Goal: Task Accomplishment & Management: Complete application form

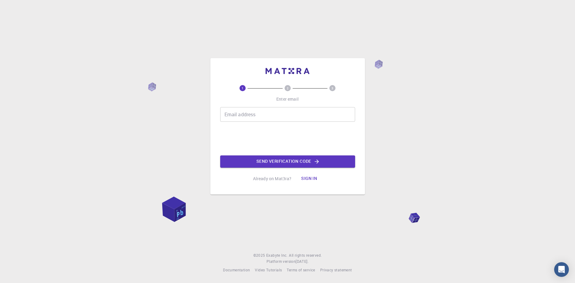
click at [246, 119] on input "Email address" at bounding box center [287, 114] width 135 height 15
type input "[EMAIL_ADDRESS][DOMAIN_NAME]"
click at [270, 159] on button "Send verification code" at bounding box center [287, 162] width 135 height 12
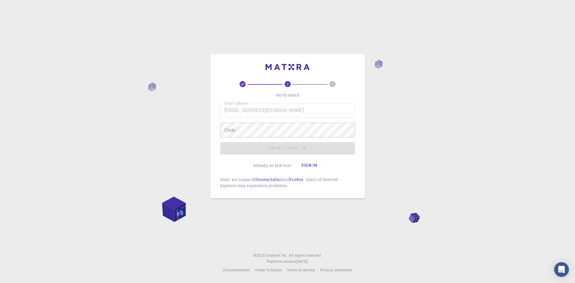
click at [138, 106] on div "2 3 Verify email Email address [EMAIL_ADDRESS][DOMAIN_NAME] Email address Code …" at bounding box center [287, 141] width 575 height 283
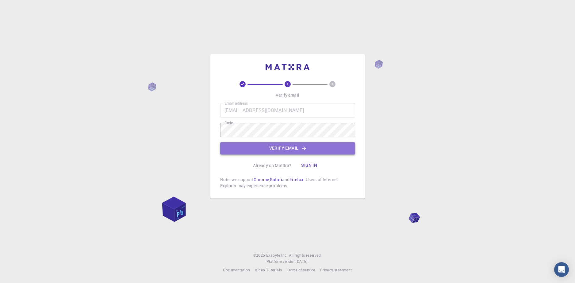
click at [310, 153] on button "Verify email" at bounding box center [287, 149] width 135 height 12
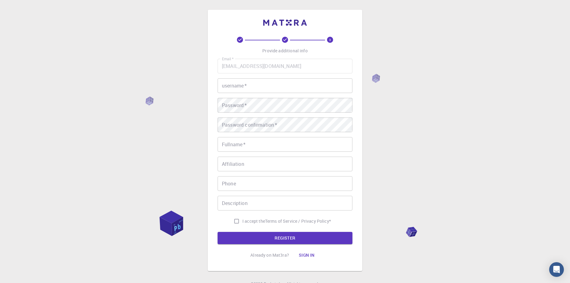
click at [264, 85] on input "username   *" at bounding box center [285, 85] width 135 height 15
type input "mati"
click at [234, 149] on input "Fullname   *" at bounding box center [285, 144] width 135 height 15
type input "mateusz"
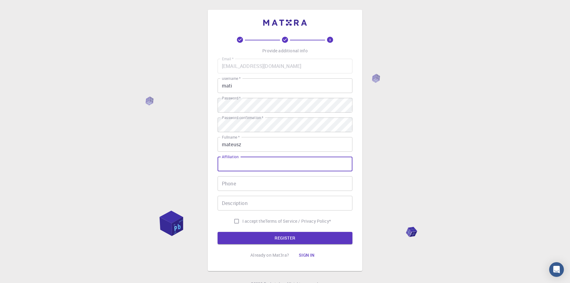
click at [254, 158] on input "Affiliation" at bounding box center [285, 164] width 135 height 15
type input "jaja"
click at [234, 181] on input "Phone" at bounding box center [285, 184] width 135 height 15
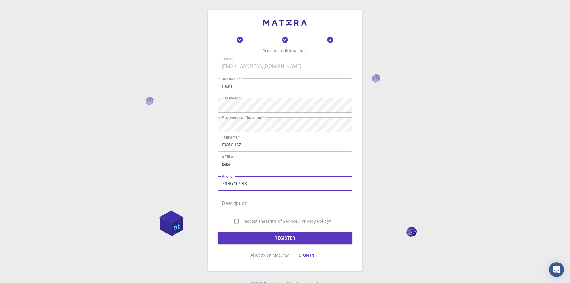
type input "798640983"
click at [284, 204] on input "Description" at bounding box center [285, 203] width 135 height 15
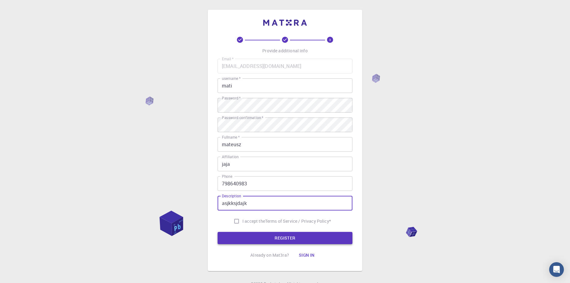
type input "asjkksjdajk"
click at [333, 235] on button "REGISTER" at bounding box center [285, 238] width 135 height 12
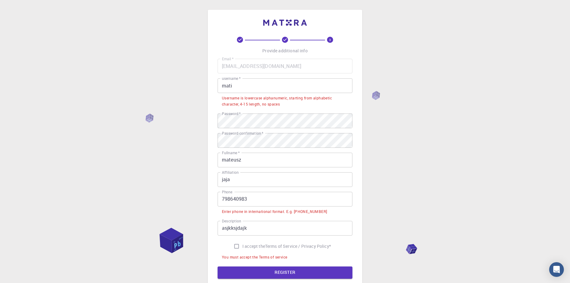
click at [221, 200] on input "798640983" at bounding box center [285, 199] width 135 height 15
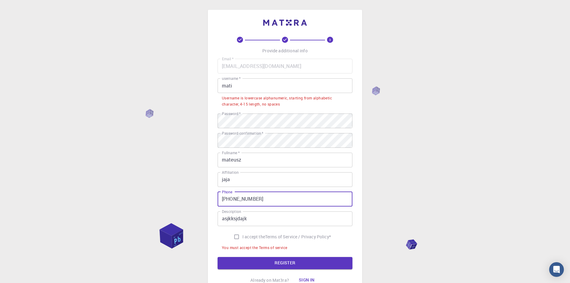
type input "[PHONE_NUMBER]"
click at [233, 238] on input "I accept the Terms of Service / Privacy Policy *" at bounding box center [237, 237] width 12 height 12
checkbox input "true"
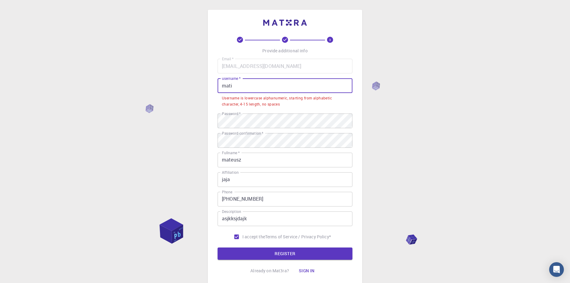
click at [242, 82] on input "mati" at bounding box center [285, 85] width 135 height 15
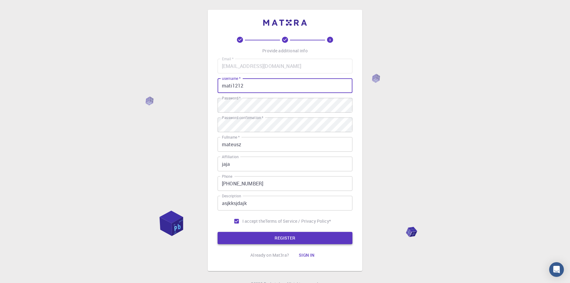
type input "mati1212"
click at [280, 242] on button "REGISTER" at bounding box center [285, 238] width 135 height 12
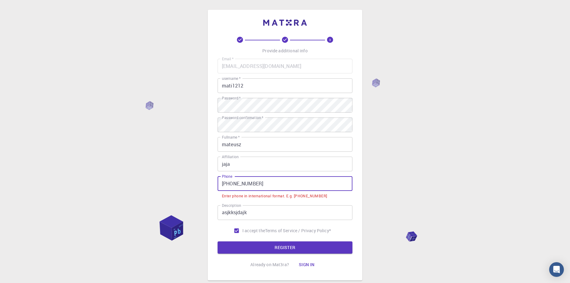
click at [231, 184] on input "[PHONE_NUMBER]" at bounding box center [285, 184] width 135 height 15
click at [233, 185] on input "[PHONE_NUMBER]" at bounding box center [285, 184] width 135 height 15
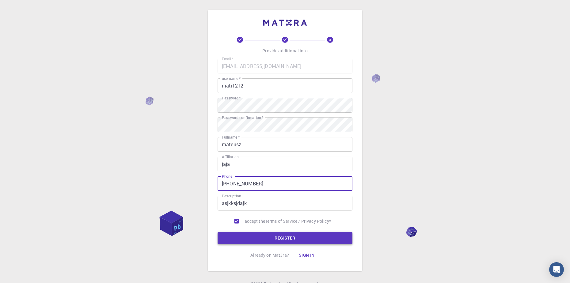
type input "[PHONE_NUMBER]"
click at [272, 241] on button "REGISTER" at bounding box center [285, 238] width 135 height 12
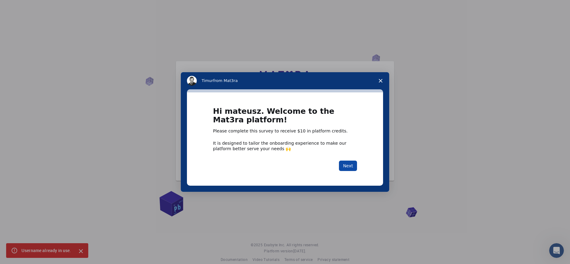
click at [351, 168] on button "Next" at bounding box center [348, 166] width 18 height 10
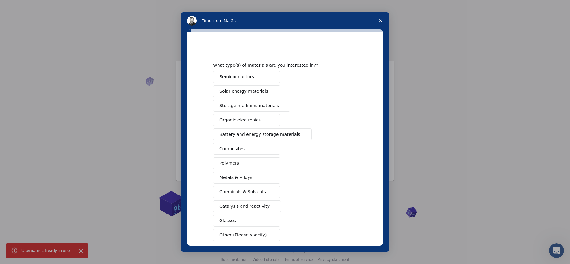
click at [263, 123] on button "Organic electronics" at bounding box center [246, 120] width 67 height 12
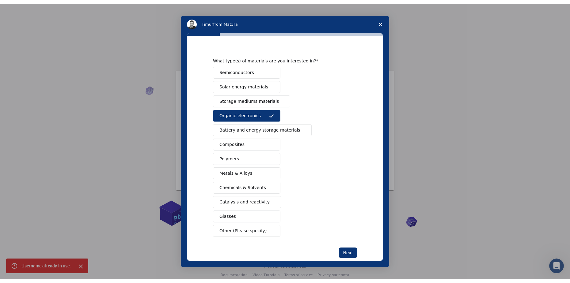
scroll to position [12, 0]
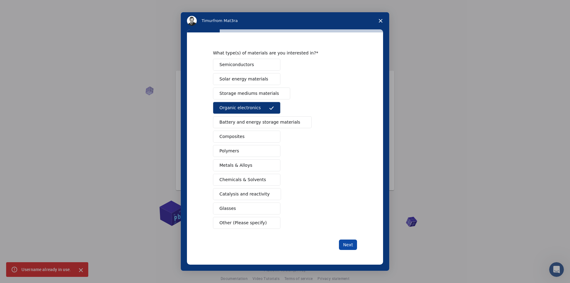
click at [346, 244] on button "Next" at bounding box center [348, 245] width 18 height 10
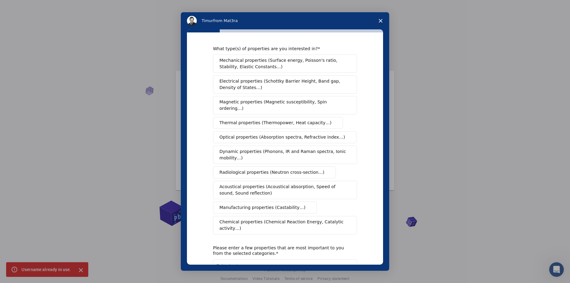
scroll to position [0, 0]
click at [271, 63] on span "Mechanical properties (Surface energy, Poisson's ratio, Stability, Elastic Cons…" at bounding box center [283, 65] width 128 height 13
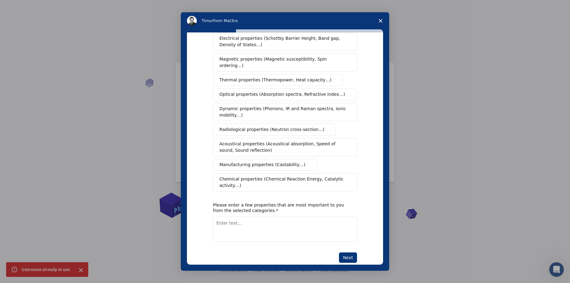
scroll to position [9, 0]
click at [347, 253] on button "Next" at bounding box center [348, 258] width 18 height 10
click at [254, 222] on textarea "Enter text..." at bounding box center [285, 229] width 144 height 25
type textarea "jksjkaskjdjka"
click at [348, 253] on button "Next" at bounding box center [348, 258] width 18 height 10
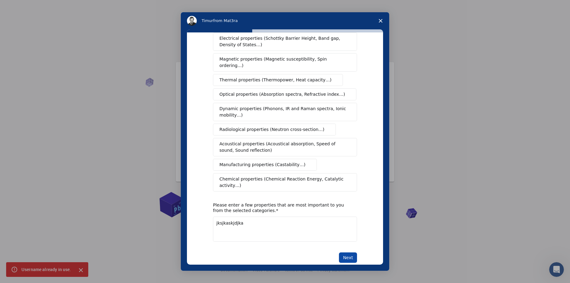
scroll to position [0, 0]
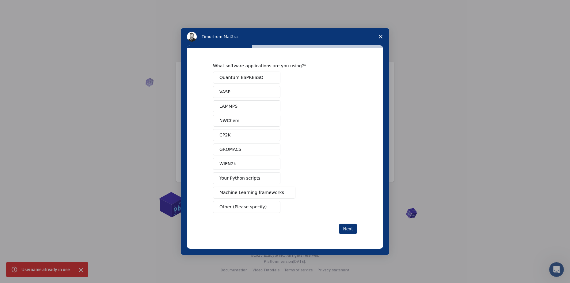
click at [250, 91] on button "VASP" at bounding box center [246, 92] width 67 height 12
click at [352, 231] on button "Next" at bounding box center [348, 229] width 18 height 10
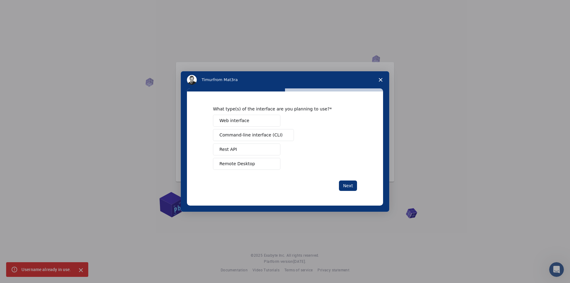
click at [249, 140] on button "Command-line interface (CLI)" at bounding box center [253, 135] width 81 height 12
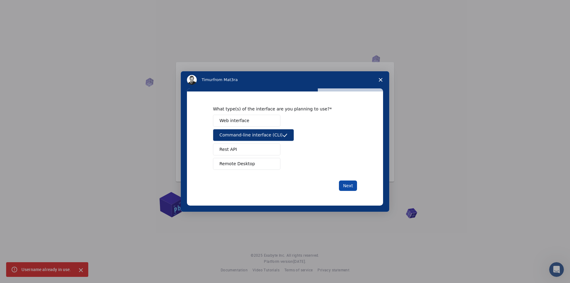
click at [348, 187] on button "Next" at bounding box center [348, 186] width 18 height 10
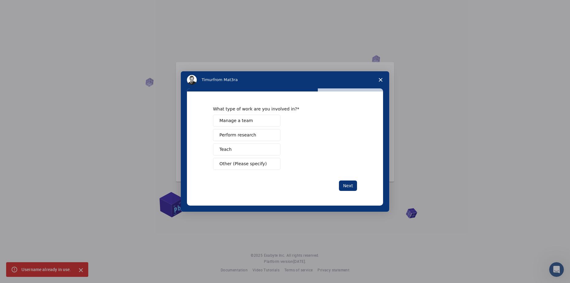
click at [247, 145] on button "Teach" at bounding box center [246, 150] width 67 height 12
click at [344, 184] on button "Next" at bounding box center [348, 186] width 18 height 10
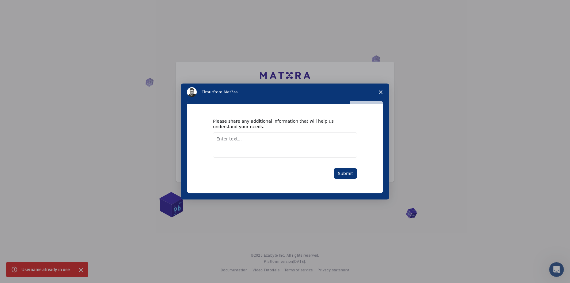
click at [257, 146] on textarea "Enter text..." at bounding box center [285, 145] width 144 height 25
type textarea "kadjkddjkjkda"
click at [346, 174] on button "Submit" at bounding box center [345, 174] width 23 height 10
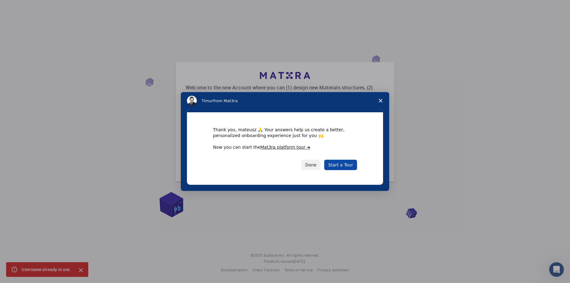
click at [348, 162] on link "Start a Tour" at bounding box center [340, 165] width 33 height 10
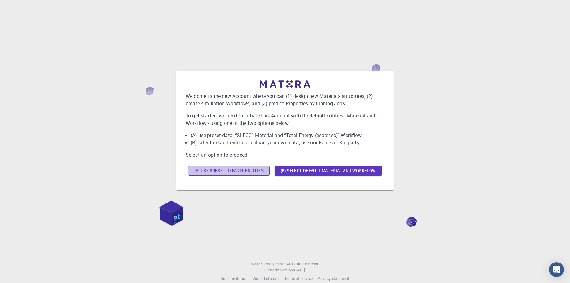
click at [263, 172] on button "(A) Use preset default entities" at bounding box center [229, 171] width 82 height 10
